Goal: Use online tool/utility: Utilize a website feature to perform a specific function

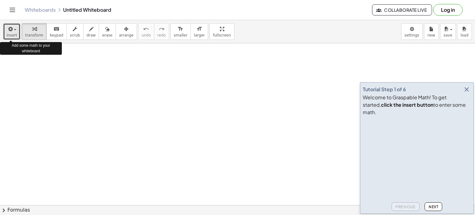
click at [11, 34] on span "insert" at bounding box center [11, 35] width 11 height 4
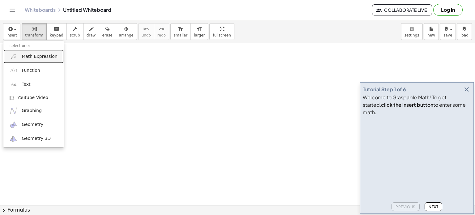
click at [46, 56] on span "Math Expression" at bounding box center [40, 56] width 36 height 6
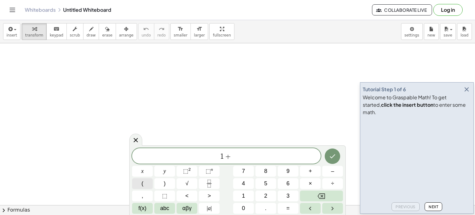
click at [146, 183] on button "(" at bounding box center [142, 183] width 21 height 11
click at [190, 170] on sup "2" at bounding box center [189, 169] width 2 height 5
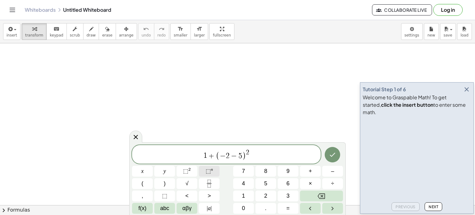
click at [211, 169] on sup "n" at bounding box center [212, 169] width 2 height 5
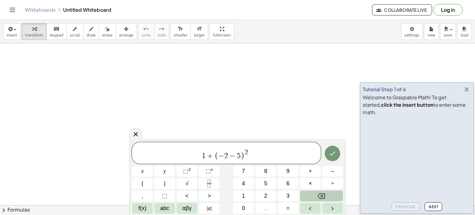
click at [316, 198] on button "Backspace" at bounding box center [321, 195] width 43 height 11
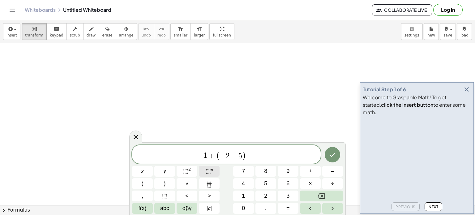
click at [207, 169] on span "⬚" at bounding box center [207, 171] width 5 height 6
click at [184, 171] on span "⬚" at bounding box center [185, 171] width 5 height 6
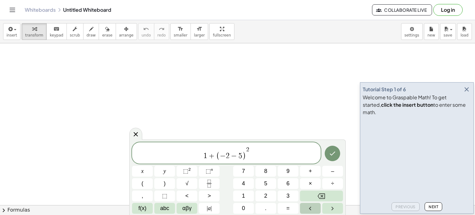
click at [309, 206] on icon "Left arrow" at bounding box center [309, 208] width 7 height 7
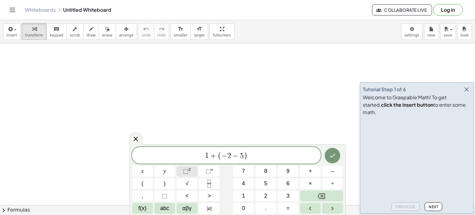
click at [182, 169] on button "⬚ 2" at bounding box center [186, 171] width 21 height 11
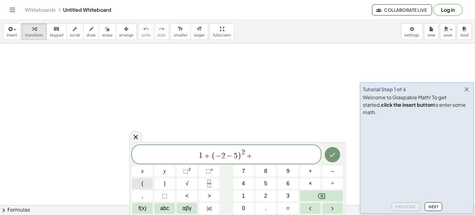
click at [139, 187] on button "(" at bounding box center [142, 183] width 21 height 11
click at [314, 183] on button "×" at bounding box center [310, 183] width 21 height 11
click at [335, 153] on icon "Done" at bounding box center [331, 154] width 7 height 7
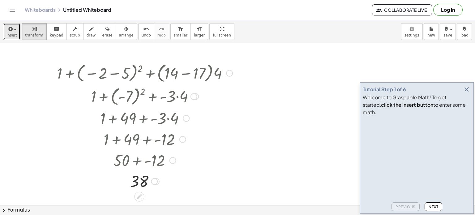
click at [14, 31] on div "button" at bounding box center [11, 28] width 11 height 7
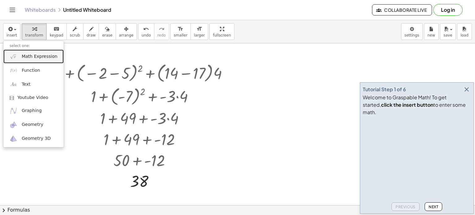
click at [29, 60] on link "Math Expression" at bounding box center [33, 56] width 60 height 14
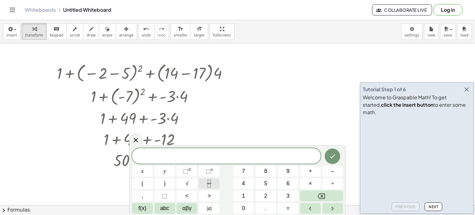
click at [208, 182] on icon "Fraction" at bounding box center [209, 183] width 8 height 8
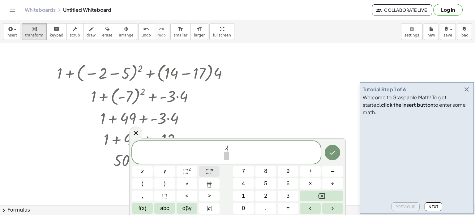
click at [210, 170] on span "⬚" at bounding box center [207, 171] width 5 height 6
click at [213, 170] on button "⬚ n" at bounding box center [209, 171] width 21 height 11
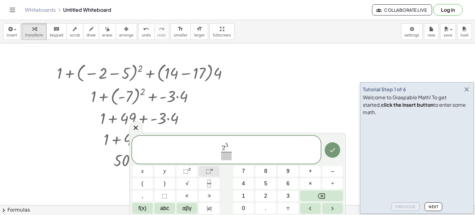
click at [212, 171] on sup "n" at bounding box center [212, 169] width 2 height 5
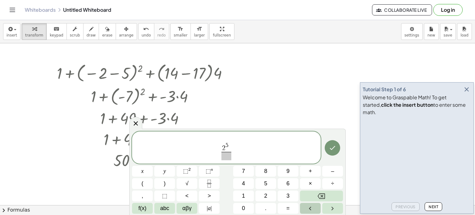
click at [315, 205] on button "Left arrow" at bounding box center [310, 208] width 21 height 11
click at [326, 205] on button "Right arrow" at bounding box center [332, 208] width 21 height 11
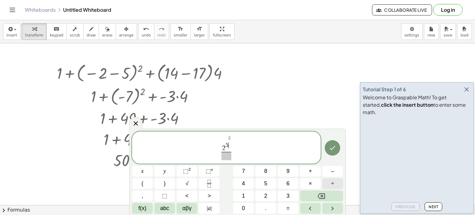
click at [335, 182] on button "÷" at bounding box center [332, 183] width 21 height 11
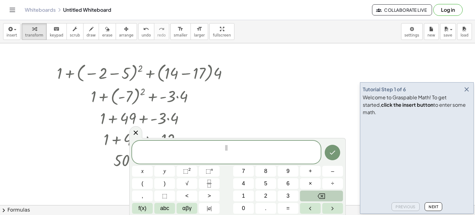
click at [328, 196] on button "Backspace" at bounding box center [321, 195] width 43 height 11
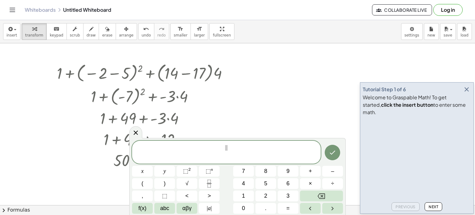
click at [292, 38] on div "insert select one: Math Expression Function Text Youtube Video Graphing Geometr…" at bounding box center [237, 31] width 475 height 23
click at [6, 37] on button "insert" at bounding box center [11, 31] width 17 height 17
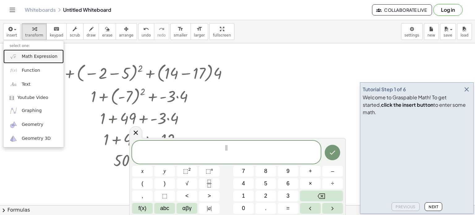
click at [25, 57] on span "Math Expression" at bounding box center [40, 56] width 36 height 6
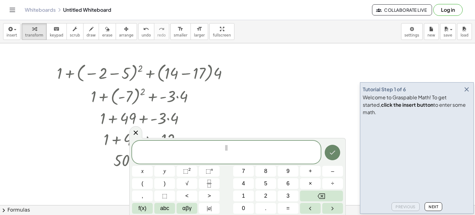
click at [328, 153] on button "Done" at bounding box center [331, 152] width 15 height 15
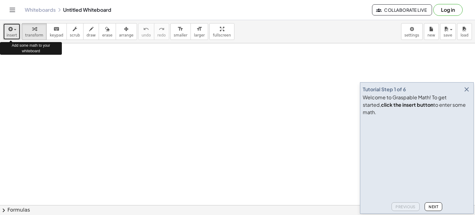
click at [9, 27] on icon "button" at bounding box center [10, 28] width 6 height 7
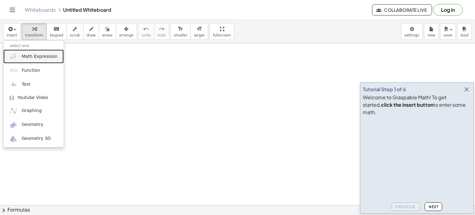
click at [40, 57] on span "Math Expression" at bounding box center [40, 56] width 36 height 6
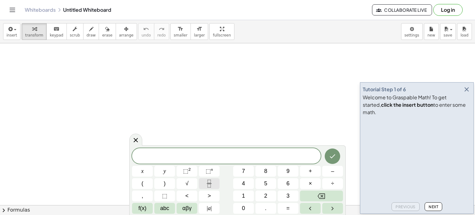
click at [208, 184] on icon "Fraction" at bounding box center [209, 183] width 8 height 8
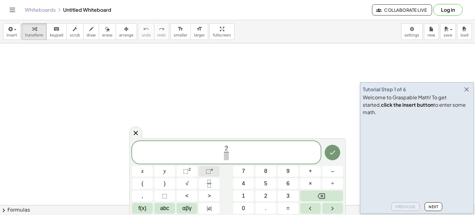
click at [211, 171] on sup "n" at bounding box center [212, 169] width 2 height 5
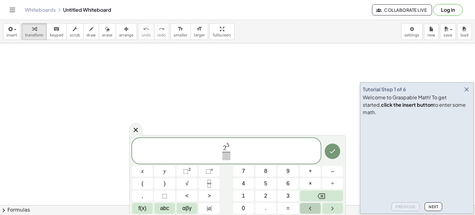
click at [314, 209] on button "Left arrow" at bounding box center [310, 208] width 21 height 11
click at [329, 209] on icon "Right arrow" at bounding box center [331, 208] width 7 height 7
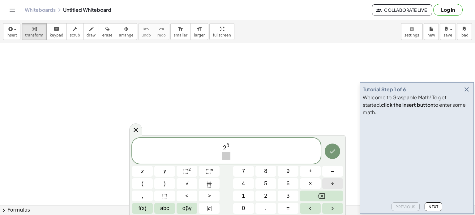
click at [331, 183] on span "÷" at bounding box center [332, 183] width 3 height 8
click at [310, 172] on span "+" at bounding box center [309, 171] width 3 height 8
click at [225, 158] on span at bounding box center [226, 156] width 31 height 8
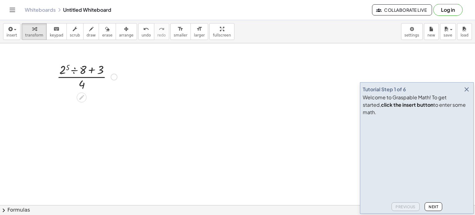
click at [82, 85] on div at bounding box center [87, 76] width 66 height 31
click at [82, 97] on icon at bounding box center [81, 97] width 5 height 5
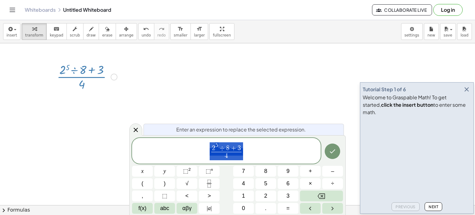
click at [245, 155] on span "2 5 ÷ 8 + 3 4 ​" at bounding box center [226, 150] width 188 height 19
click at [231, 155] on span "4" at bounding box center [226, 156] width 31 height 8
click at [315, 170] on button "+" at bounding box center [310, 171] width 21 height 11
click at [329, 148] on icon "Done" at bounding box center [331, 150] width 7 height 7
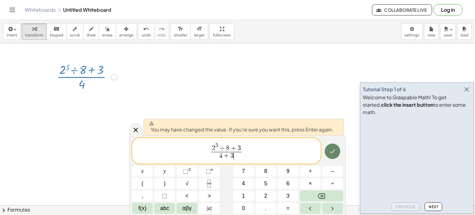
click at [329, 148] on icon "Done" at bounding box center [331, 150] width 7 height 7
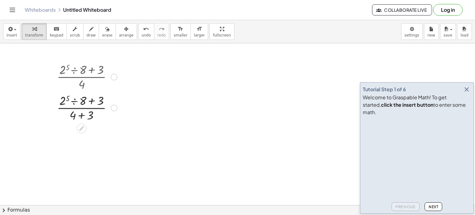
click at [75, 100] on div at bounding box center [87, 107] width 66 height 31
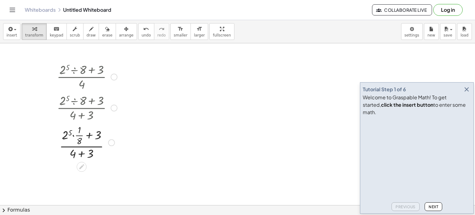
click at [88, 136] on div at bounding box center [87, 142] width 66 height 38
click at [82, 153] on div at bounding box center [87, 142] width 66 height 38
click at [68, 171] on div at bounding box center [87, 180] width 66 height 38
click at [76, 175] on div at bounding box center [87, 180] width 66 height 38
click at [86, 175] on div at bounding box center [87, 180] width 66 height 38
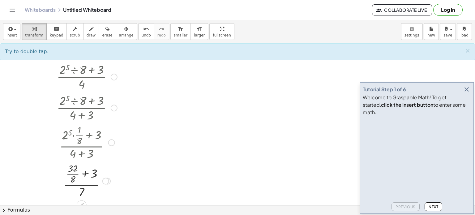
click at [87, 186] on div at bounding box center [87, 180] width 66 height 38
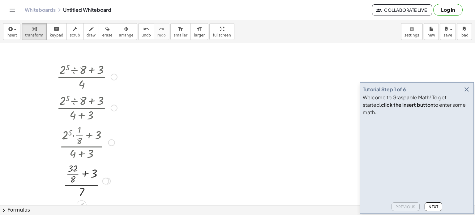
click at [71, 175] on div at bounding box center [87, 180] width 66 height 38
click at [80, 175] on div at bounding box center [87, 180] width 66 height 31
click at [79, 179] on div at bounding box center [87, 180] width 66 height 31
